Goal: Task Accomplishment & Management: Manage account settings

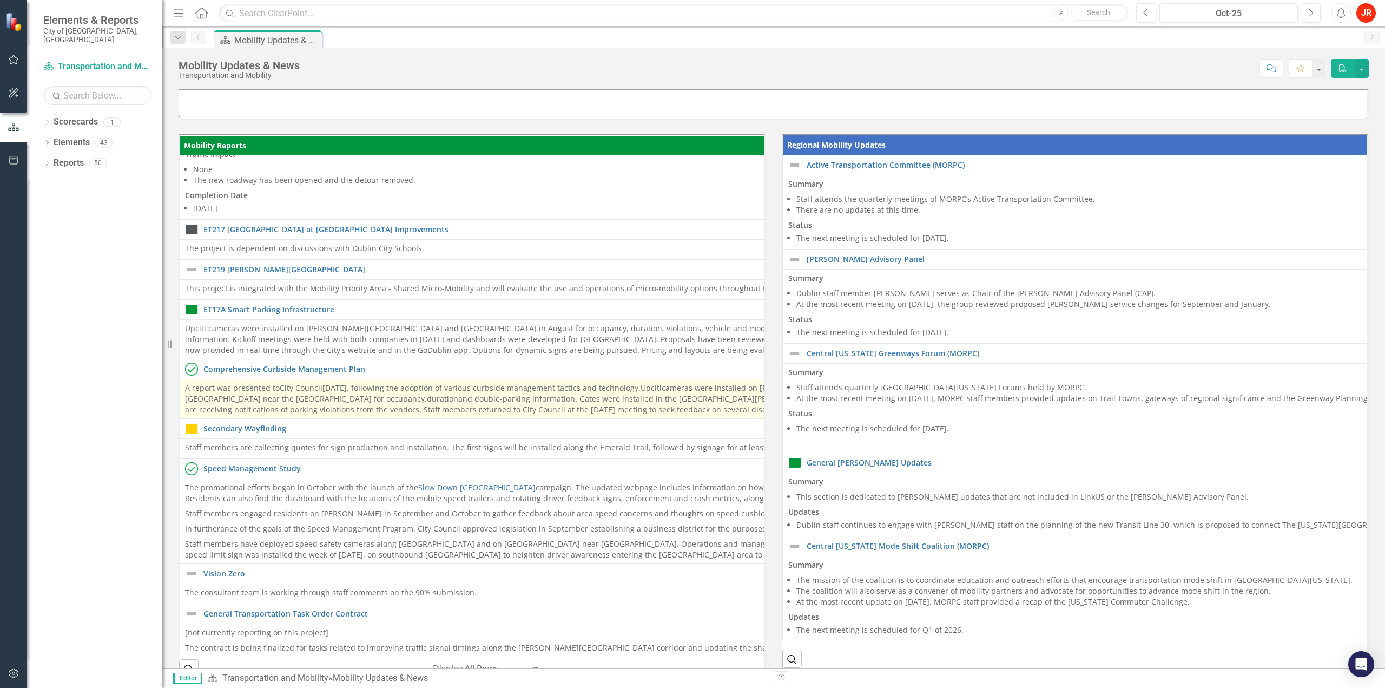
scroll to position [595, 0]
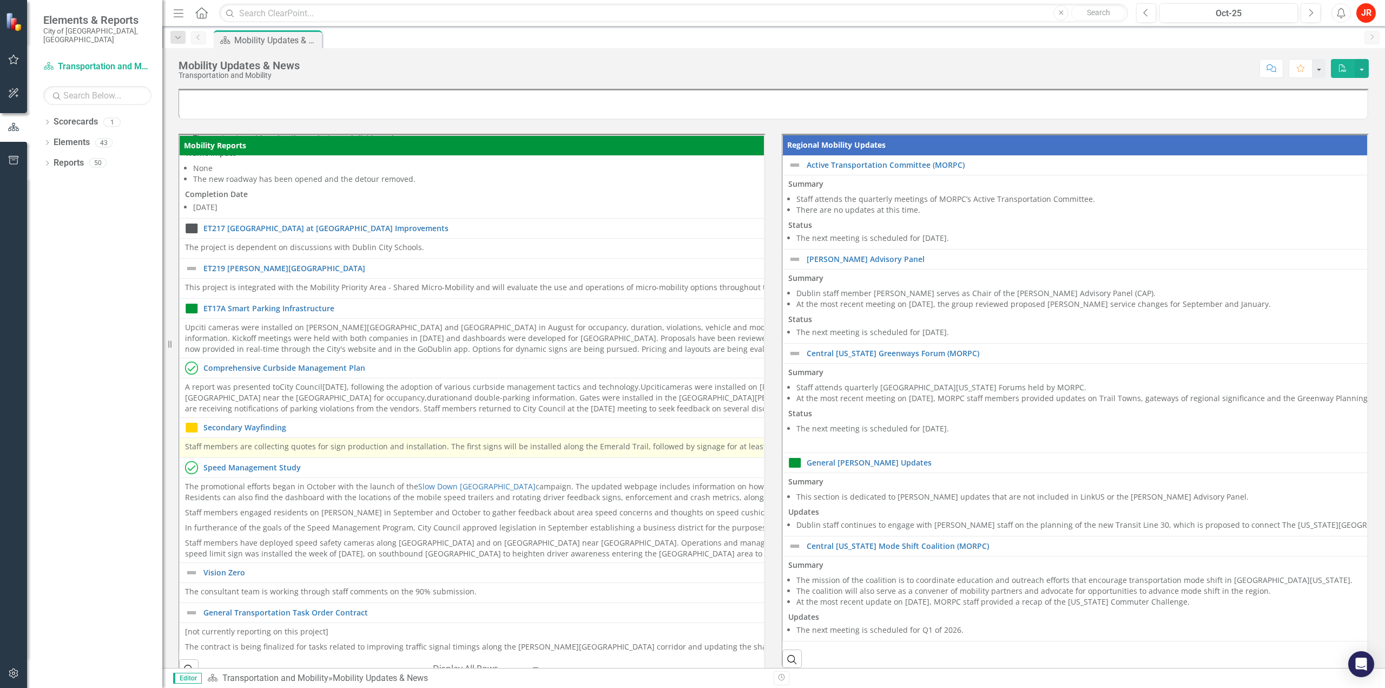
click at [406, 450] on div "Staff members are collecting quotes for sign production and installation. The f…" at bounding box center [777, 447] width 1185 height 13
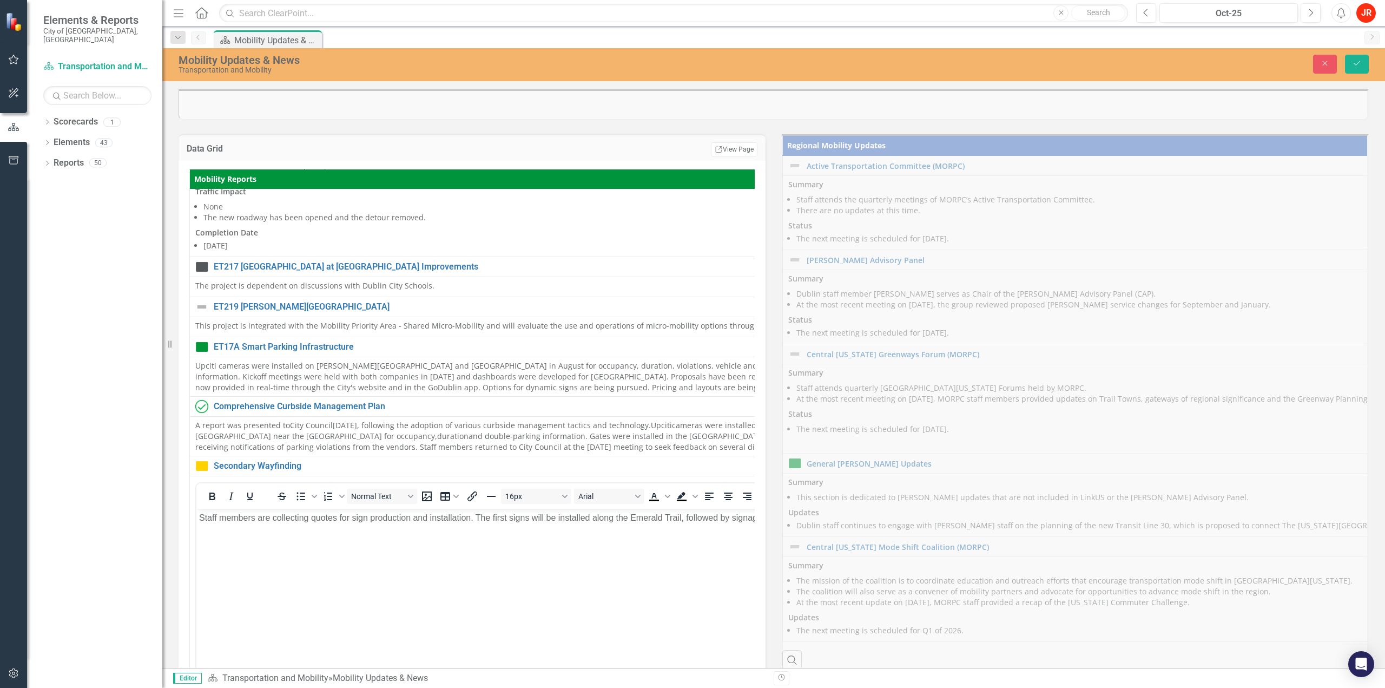
scroll to position [0, 0]
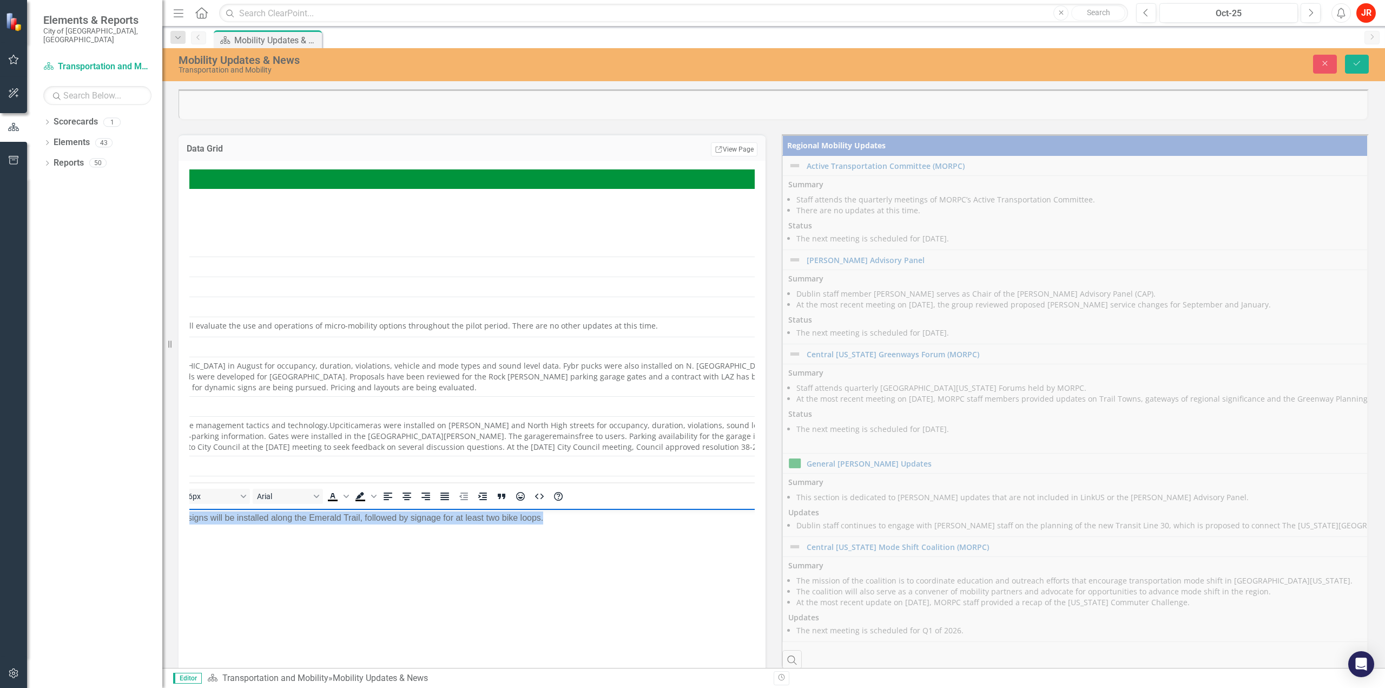
drag, startPoint x: 186, startPoint y: 516, endPoint x: 678, endPoint y: 530, distance: 493.0
click at [754, 528] on body "Staff members are collecting quotes for sign production and installation. The f…" at bounding box center [468, 589] width 1186 height 162
click at [414, 530] on body "Staff members are collecting quotes for sign production and installation. The f…" at bounding box center [448, 589] width 1186 height 162
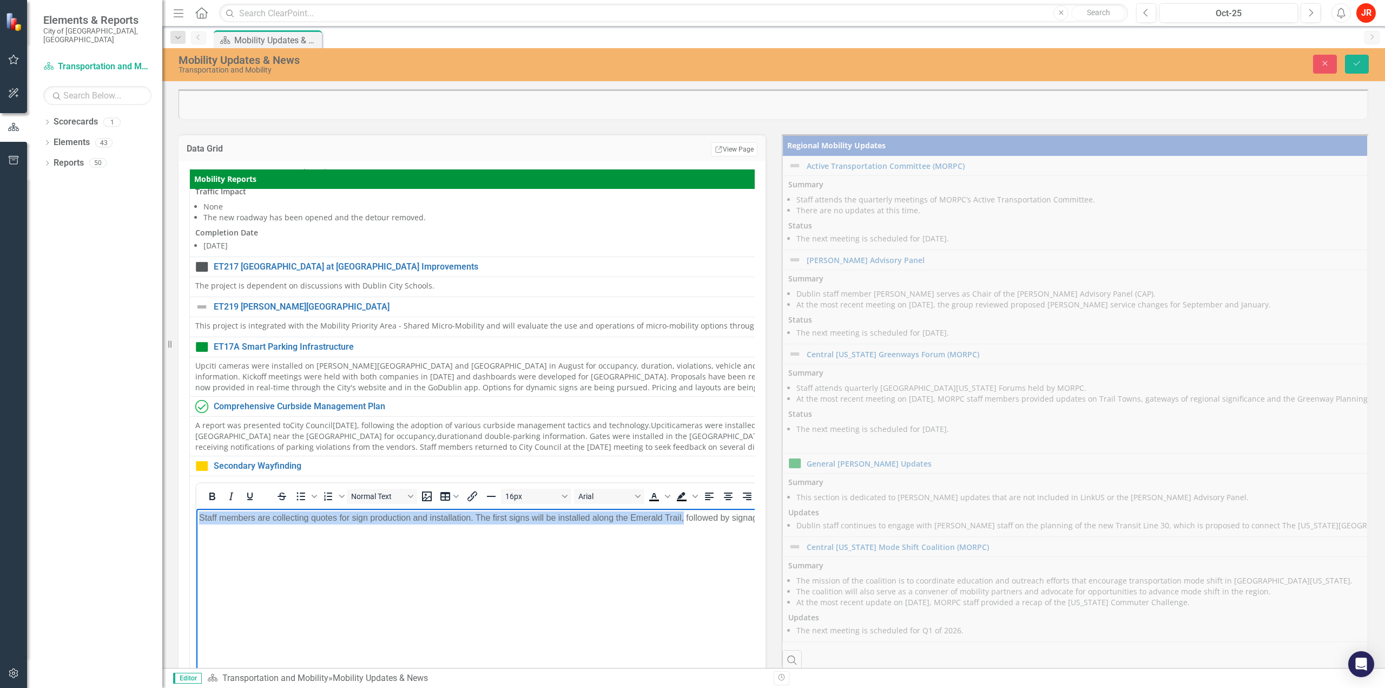
drag, startPoint x: 692, startPoint y: 526, endPoint x: 203, endPoint y: 519, distance: 489.6
click at [196, 532] on html "Staff members are collecting quotes for sign production and installation. The f…" at bounding box center [789, 589] width 1186 height 162
click at [376, 520] on p "Staff members are collecting quotes for sign production and installation. The f…" at bounding box center [789, 517] width 1180 height 13
drag, startPoint x: 480, startPoint y: 519, endPoint x: 151, endPoint y: 520, distance: 328.9
click at [196, 520] on html "Staff members are collecting quotes for sign production and installation. The f…" at bounding box center [789, 589] width 1186 height 162
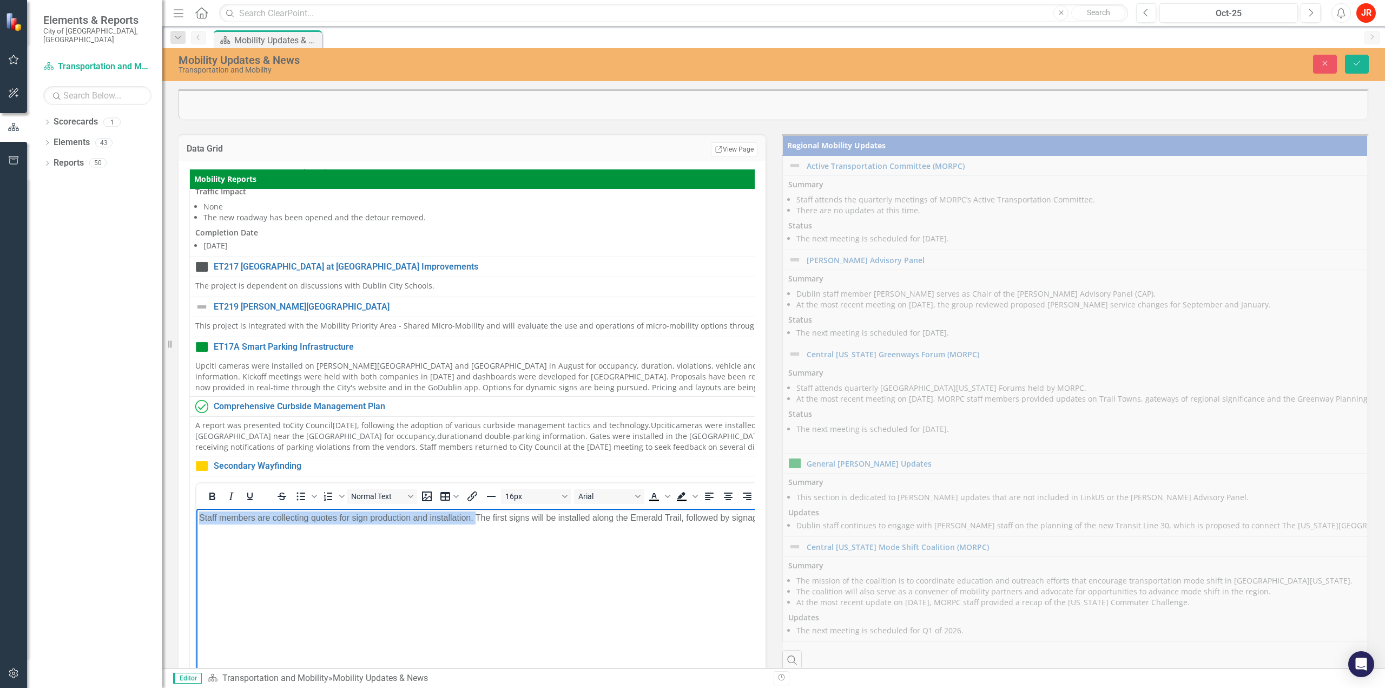
click at [316, 522] on p "Staff members are collecting quotes for sign production and installation. The f…" at bounding box center [789, 517] width 1180 height 13
drag, startPoint x: 479, startPoint y: 517, endPoint x: 374, endPoint y: 1029, distance: 523.4
click at [196, 523] on html "Staff members are collecting quotes for sign production and installation. The f…" at bounding box center [789, 589] width 1186 height 162
click at [1361, 62] on icon "Save" at bounding box center [1357, 64] width 10 height 8
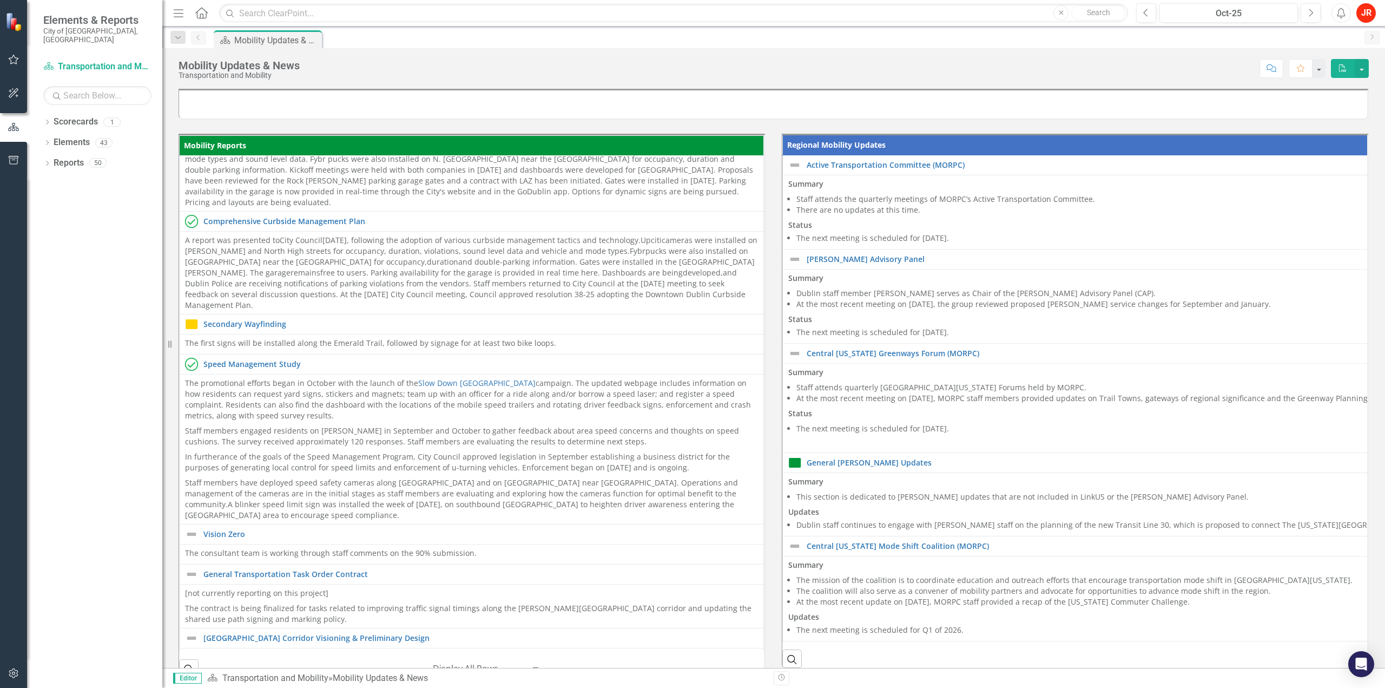
scroll to position [866, 0]
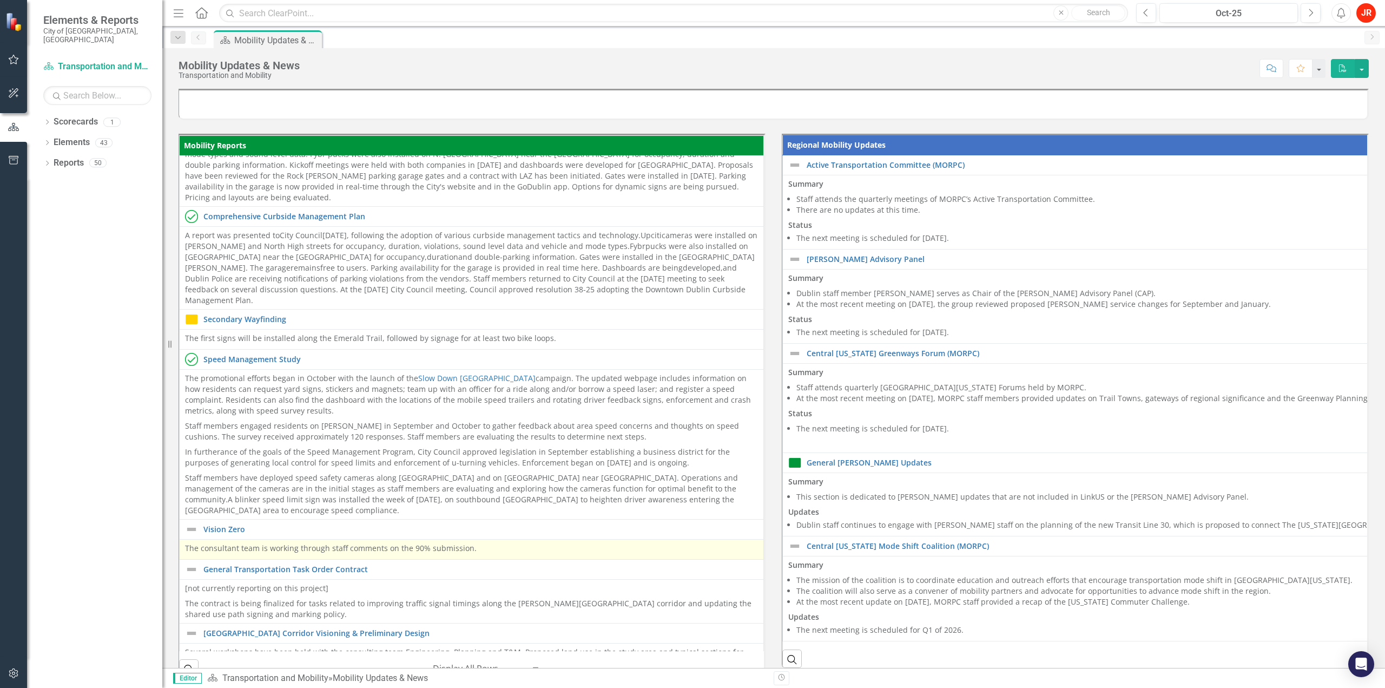
click at [406, 543] on p "The consultant team is working through staff comments on the 90% submission." at bounding box center [471, 548] width 573 height 11
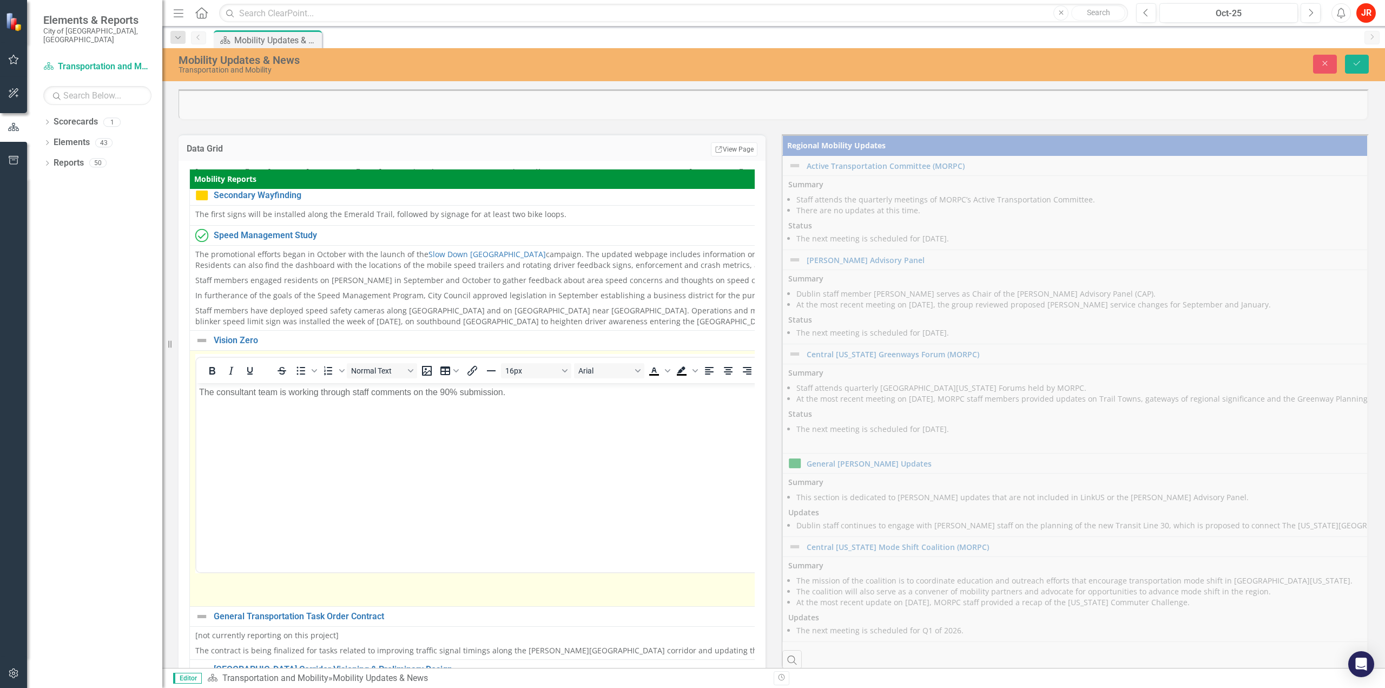
scroll to position [0, 0]
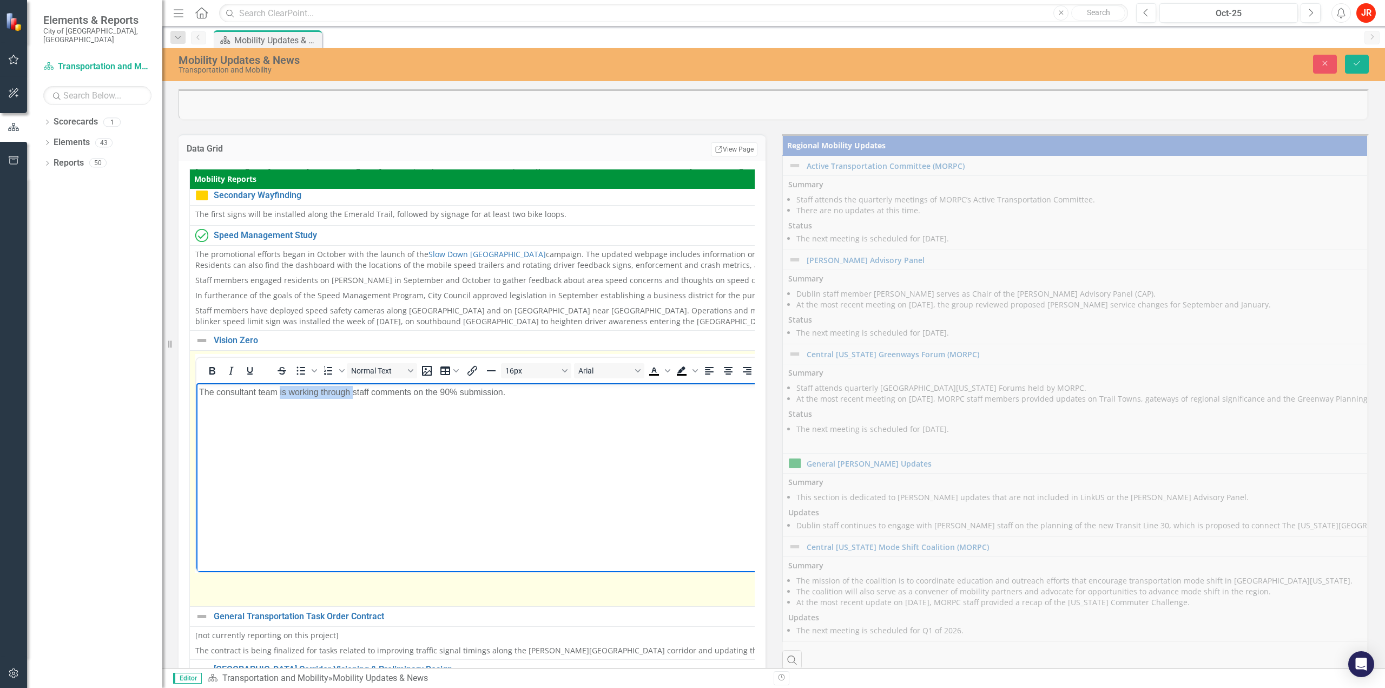
drag, startPoint x: 281, startPoint y: 392, endPoint x: 356, endPoint y: 392, distance: 75.2
click at [356, 392] on p "The consultant team is working through staff comments on the 90% submission." at bounding box center [780, 391] width 1163 height 13
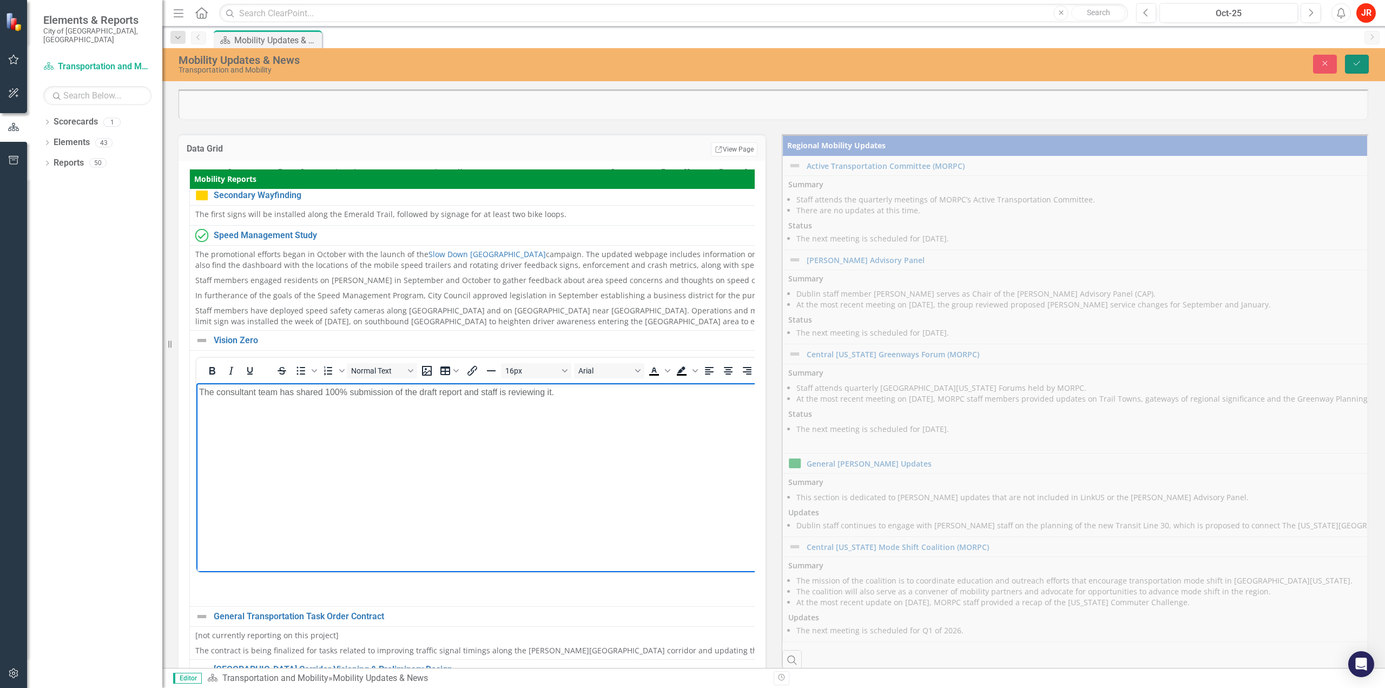
click at [1355, 65] on icon "Save" at bounding box center [1357, 64] width 10 height 8
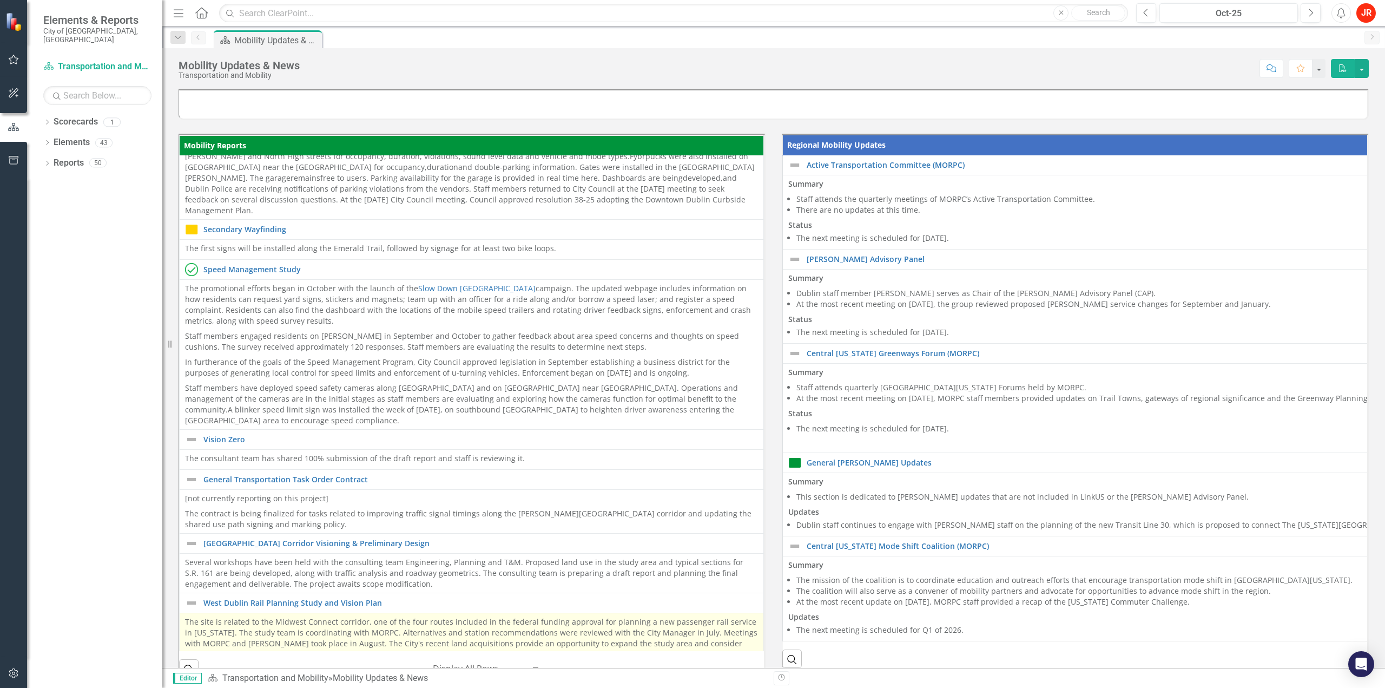
scroll to position [920, 0]
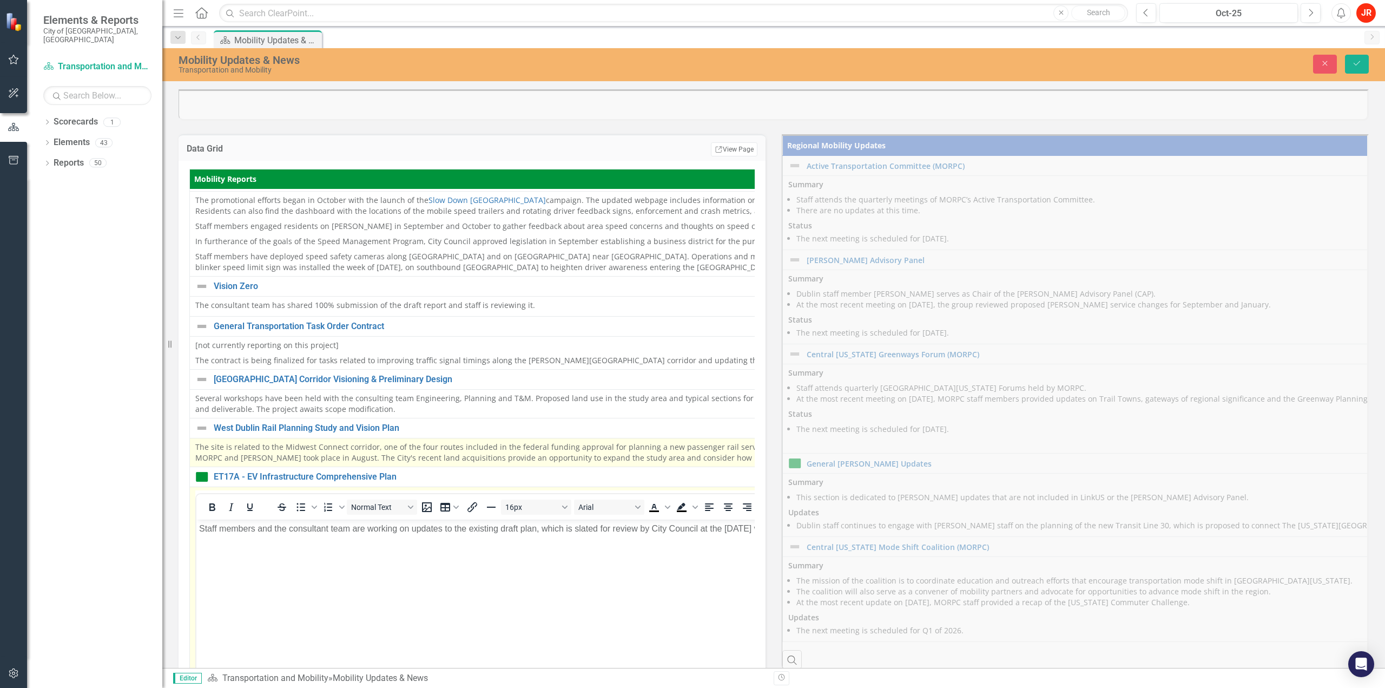
scroll to position [0, 0]
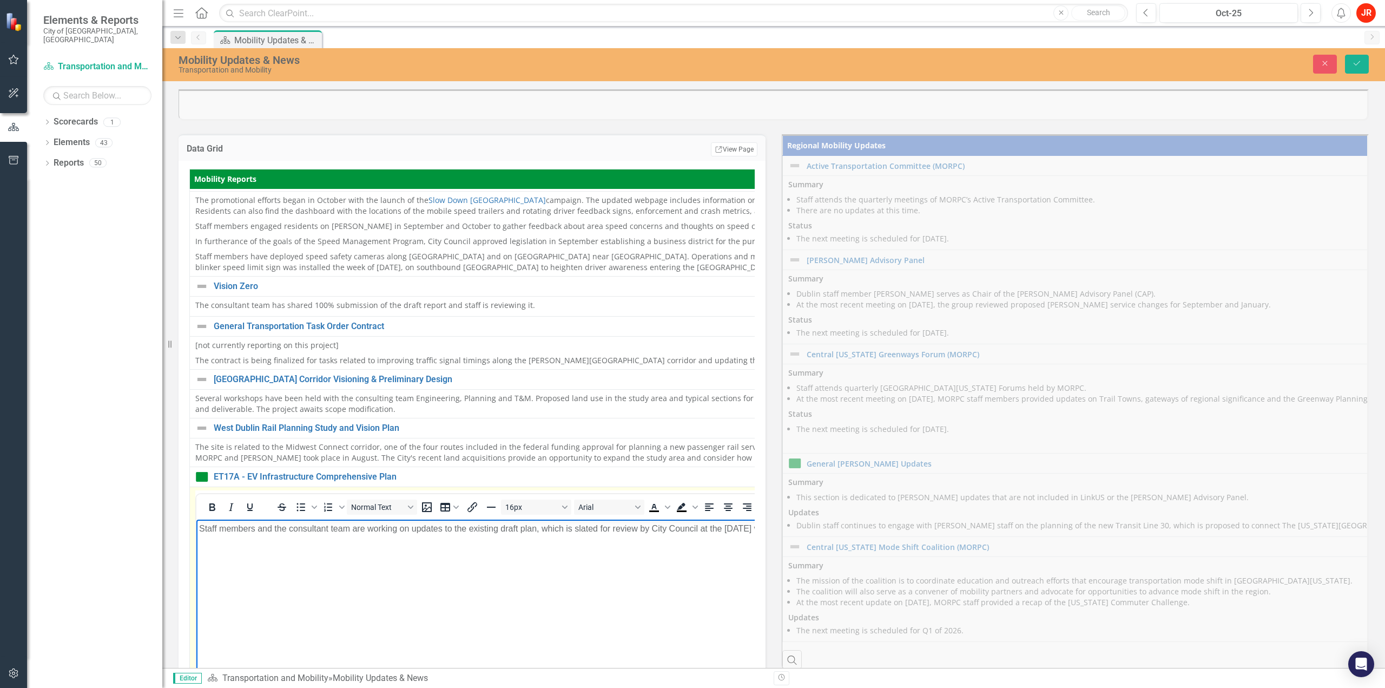
click at [531, 542] on body "Staff members and the consultant team are working on updates to the existing dr…" at bounding box center [780, 600] width 1168 height 162
drag, startPoint x: 654, startPoint y: 530, endPoint x: 355, endPoint y: 531, distance: 298.6
click at [355, 531] on p "Staff members and the consultant team are working on updates to the existing dr…" at bounding box center [780, 527] width 1162 height 13
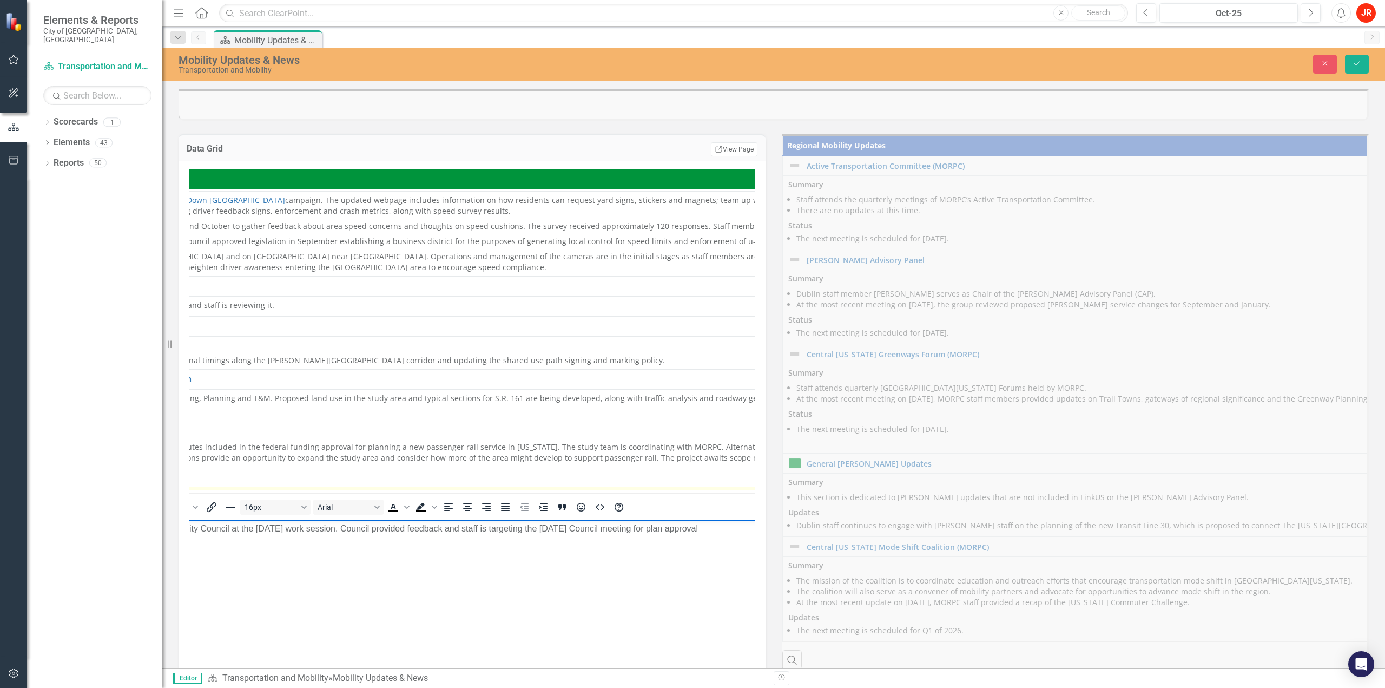
scroll to position [920, 266]
drag, startPoint x: 1358, startPoint y: 63, endPoint x: 1282, endPoint y: 95, distance: 82.5
click at [1358, 63] on icon "Save" at bounding box center [1357, 64] width 10 height 8
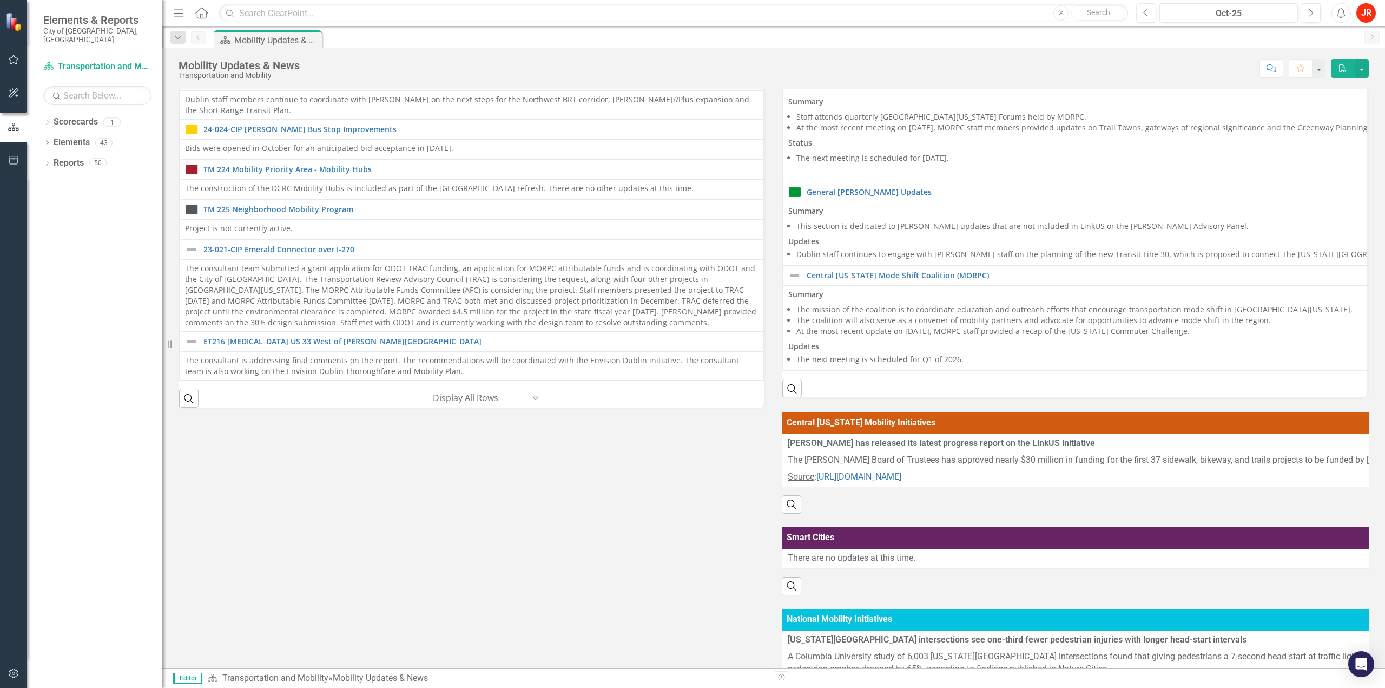
scroll to position [0, 0]
